Goal: Find specific page/section: Find specific page/section

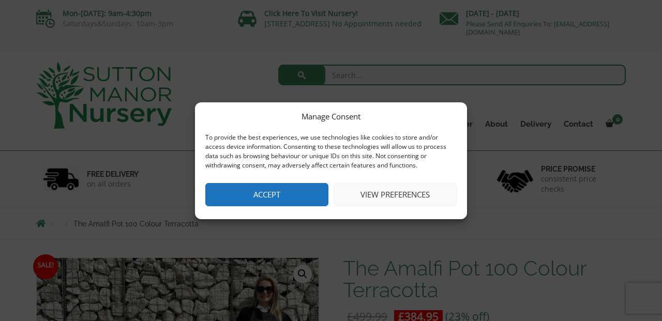
click at [278, 194] on button "Accept" at bounding box center [266, 194] width 123 height 23
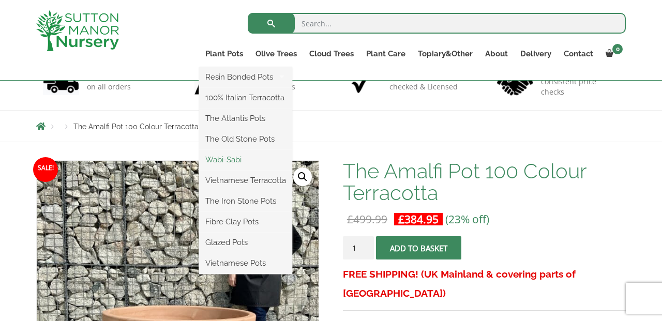
scroll to position [79, 0]
click at [227, 160] on link "Wabi-Sabi" at bounding box center [245, 160] width 93 height 16
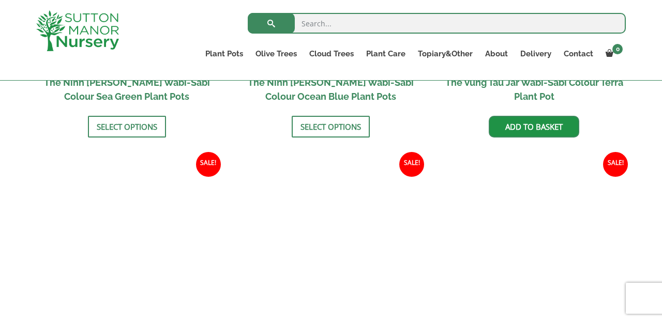
scroll to position [959, 0]
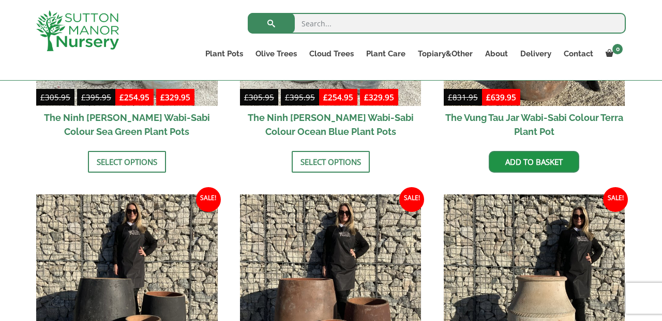
click at [314, 28] on input "search" at bounding box center [437, 23] width 378 height 21
type input "capri 185"
click at [271, 23] on button "submit" at bounding box center [271, 23] width 47 height 21
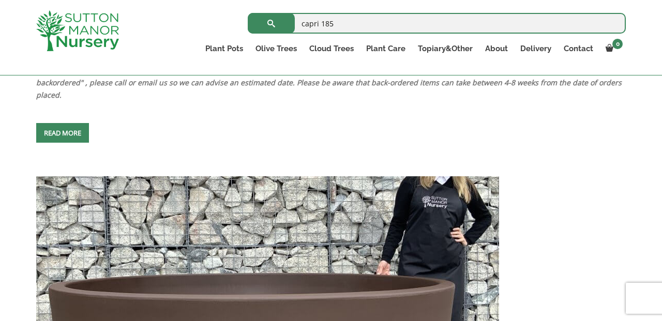
scroll to position [513, 0]
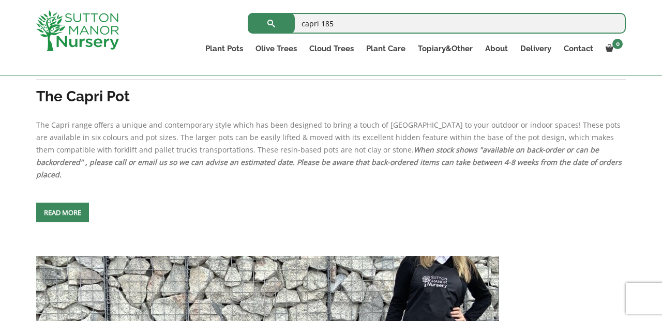
click at [342, 22] on input "capri 185" at bounding box center [437, 23] width 378 height 21
type input "c"
type input "[GEOGRAPHIC_DATA]"
click at [271, 23] on button "submit" at bounding box center [271, 23] width 47 height 21
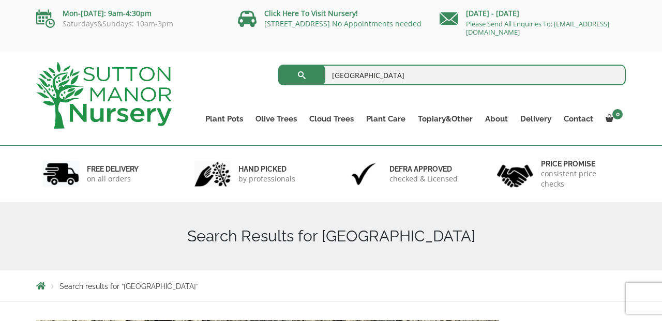
click at [379, 75] on input "San Marino" at bounding box center [452, 75] width 348 height 21
type input "S"
type input "olive jar"
click at [301, 75] on button "submit" at bounding box center [301, 75] width 47 height 21
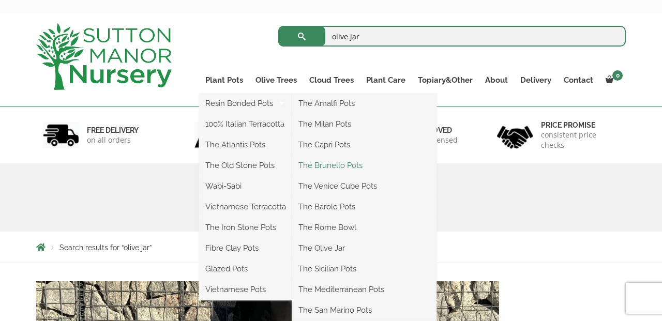
scroll to position [41, 0]
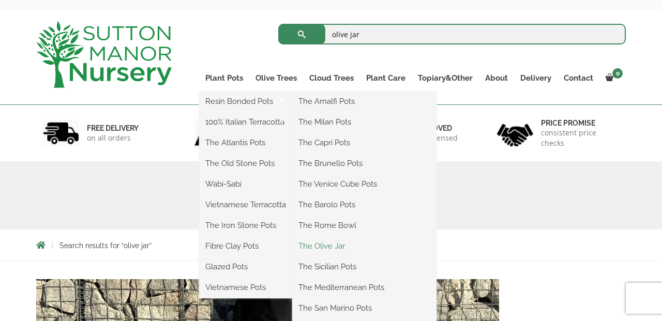
click at [332, 248] on link "The Olive Jar" at bounding box center [364, 246] width 144 height 16
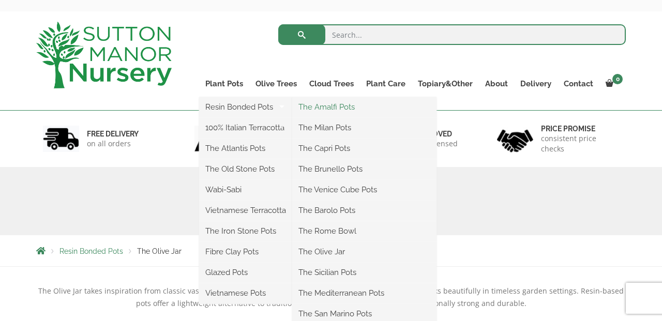
scroll to position [43, 0]
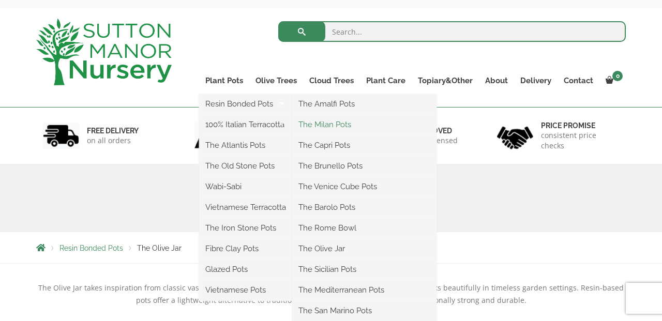
click at [329, 127] on link "The Milan Pots" at bounding box center [364, 125] width 144 height 16
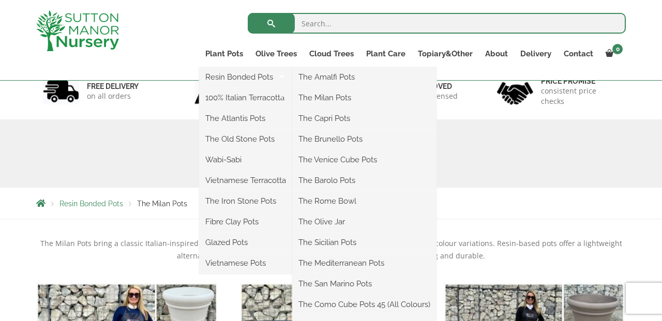
scroll to position [80, 0]
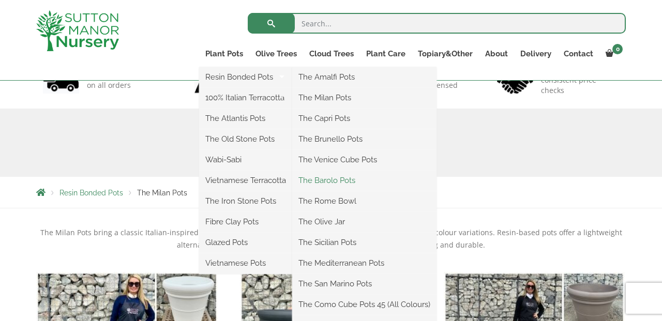
click at [329, 181] on link "The Barolo Pots" at bounding box center [364, 181] width 144 height 16
